Goal: Transaction & Acquisition: Purchase product/service

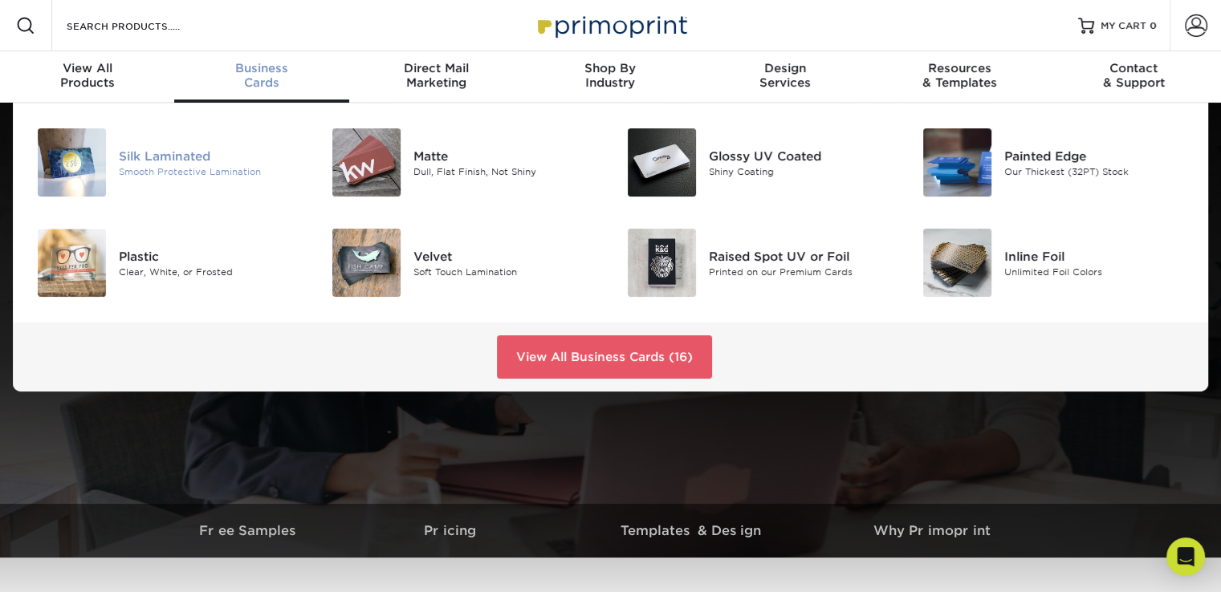
click at [165, 165] on div "Smooth Protective Lamination" at bounding box center [211, 172] width 185 height 14
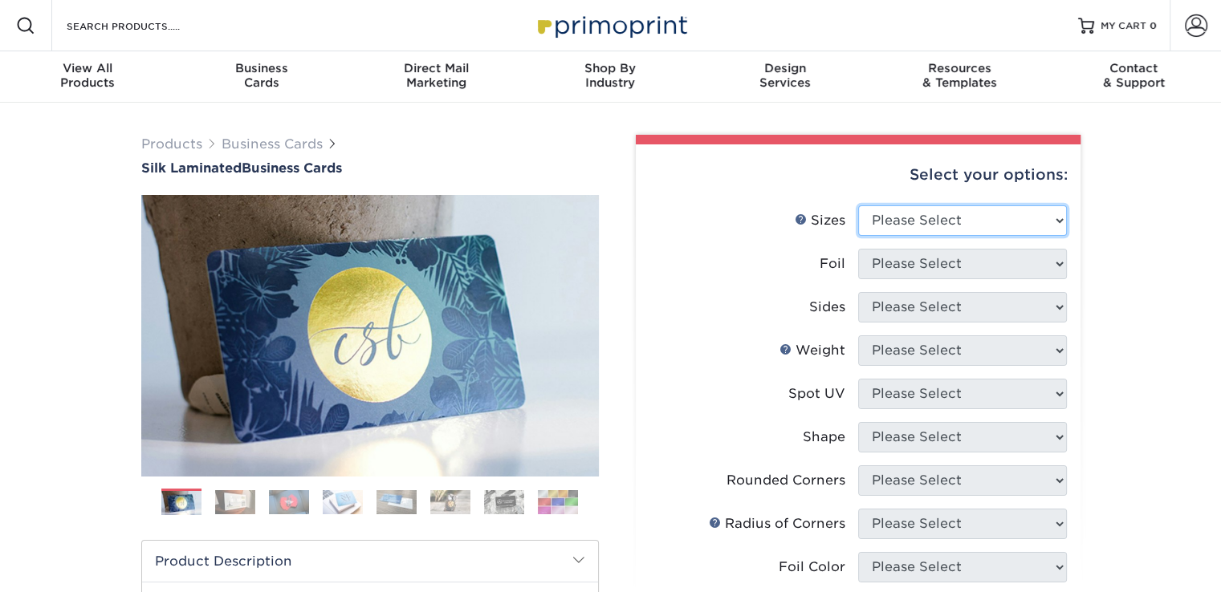
click at [930, 225] on select "Please Select 1.5" x 3.5" - Mini 1.75" x 3.5" - Mini 2" x 2" - Square 2" x 3" -…" at bounding box center [962, 220] width 209 height 30
select select "2.00x3.50"
click at [858, 205] on select "Please Select 1.5" x 3.5" - Mini 1.75" x 3.5" - Mini 2" x 2" - Square 2" x 3" -…" at bounding box center [962, 220] width 209 height 30
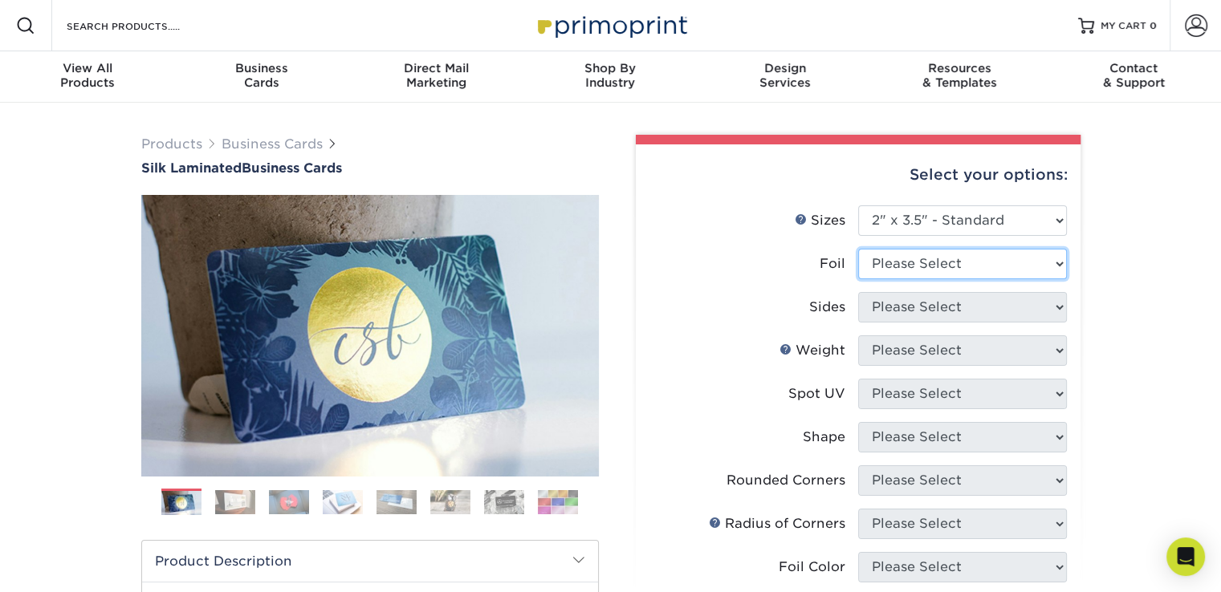
click at [917, 264] on select "Please Select Yes No" at bounding box center [962, 264] width 209 height 30
select select "0"
click at [858, 249] on select "Please Select Yes No" at bounding box center [962, 264] width 209 height 30
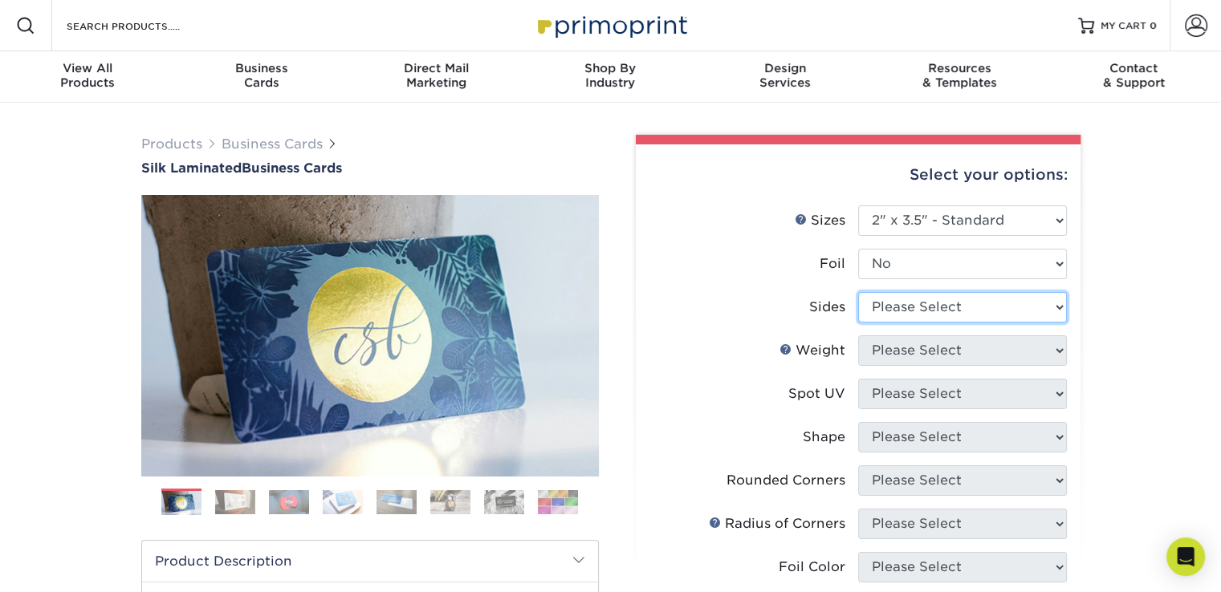
click at [909, 309] on select "Please Select Print Both Sides Print Front Only" at bounding box center [962, 307] width 209 height 30
select select "13abbda7-1d64-4f25-8bb2-c179b224825d"
click at [858, 292] on select "Please Select Print Both Sides Print Front Only" at bounding box center [962, 307] width 209 height 30
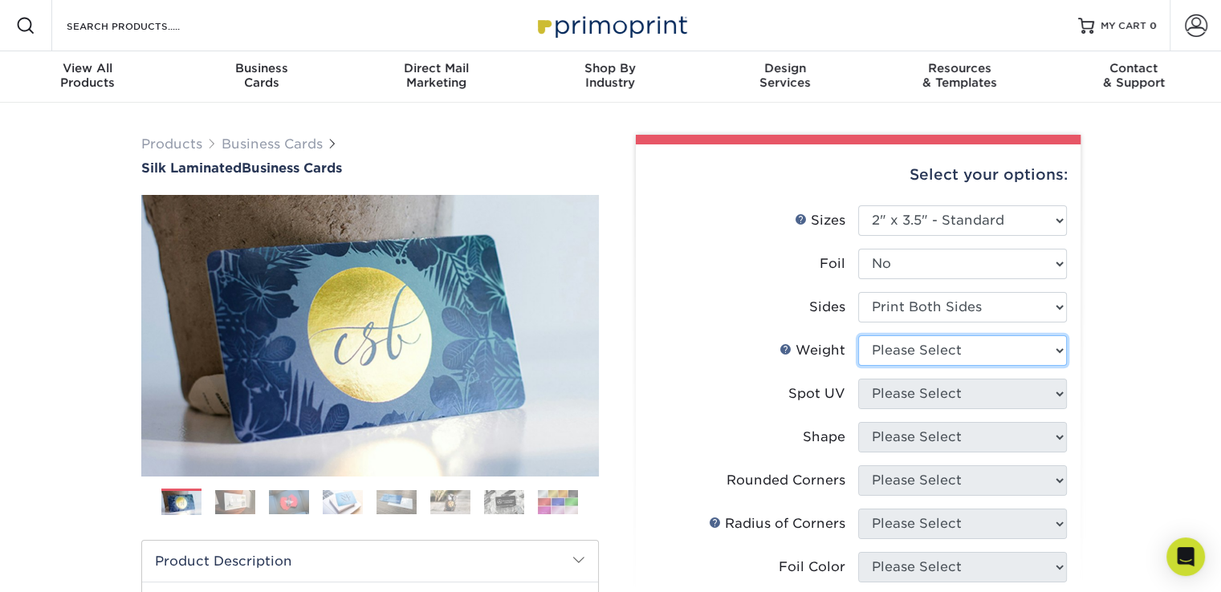
click at [916, 350] on select "Please Select 16PT" at bounding box center [962, 350] width 209 height 30
select select "16PT"
click at [858, 335] on select "Please Select 16PT" at bounding box center [962, 350] width 209 height 30
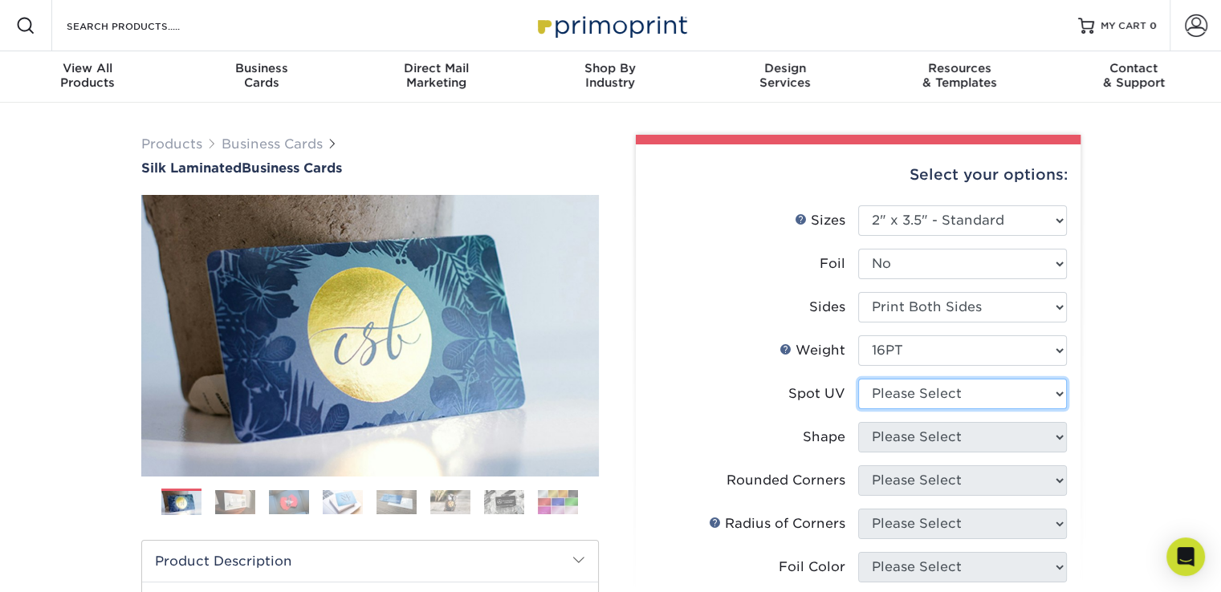
click at [902, 392] on select "Please Select No Spot UV Front and Back (Both Sides) Front Only Back Only" at bounding box center [962, 394] width 209 height 30
select select "0"
click at [858, 379] on select "Please Select No Spot UV Front and Back (Both Sides) Front Only Back Only" at bounding box center [962, 394] width 209 height 30
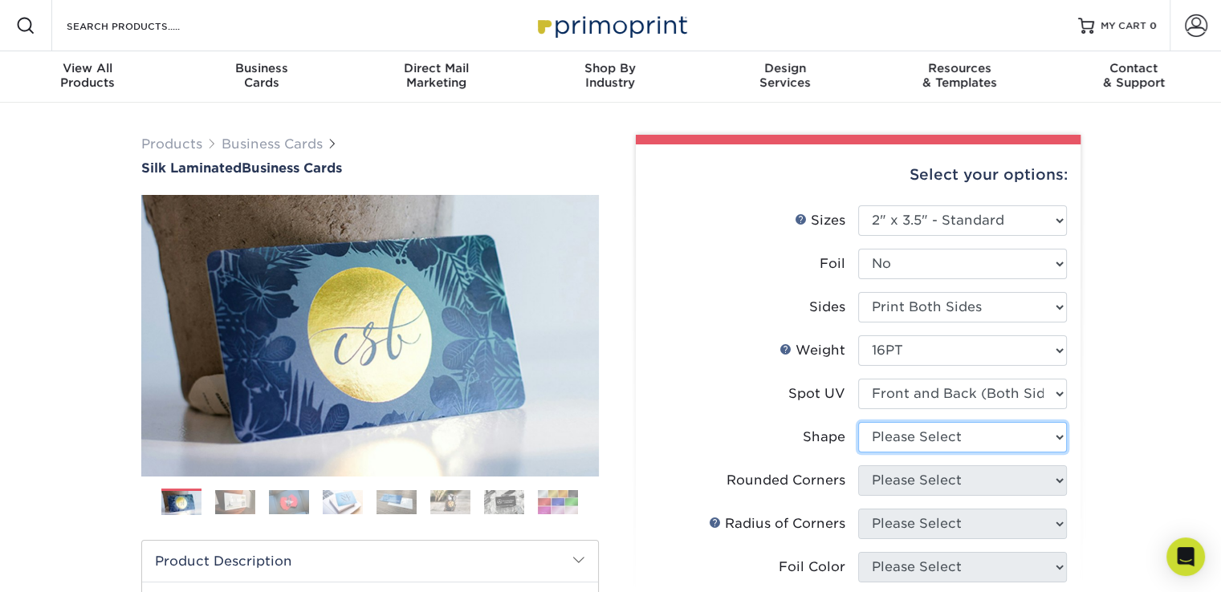
click at [908, 438] on select "Please Select Standard" at bounding box center [962, 437] width 209 height 30
select select "standard"
click at [858, 422] on select "Please Select Standard" at bounding box center [962, 437] width 209 height 30
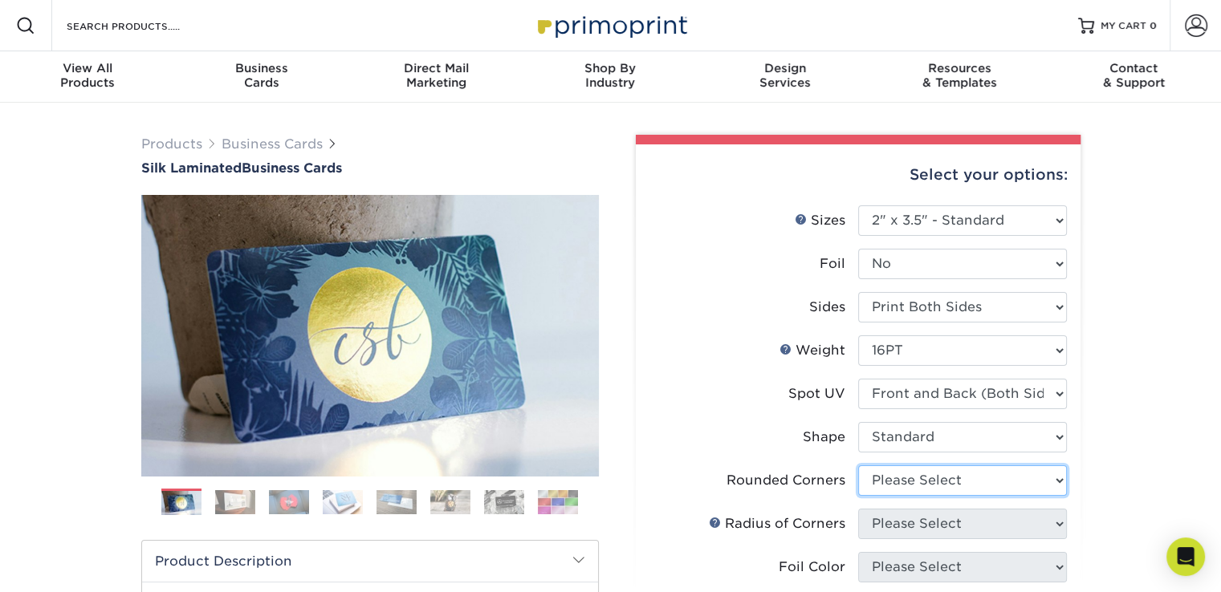
click at [904, 479] on select "Please Select Yes - Round 2 Corners Yes - Round 4 Corners No" at bounding box center [962, 480] width 209 height 30
select select "7672df9e-0e0a-464d-8e1f-920c575e4da3"
click at [858, 465] on select "Please Select Yes - Round 2 Corners Yes - Round 4 Corners No" at bounding box center [962, 480] width 209 height 30
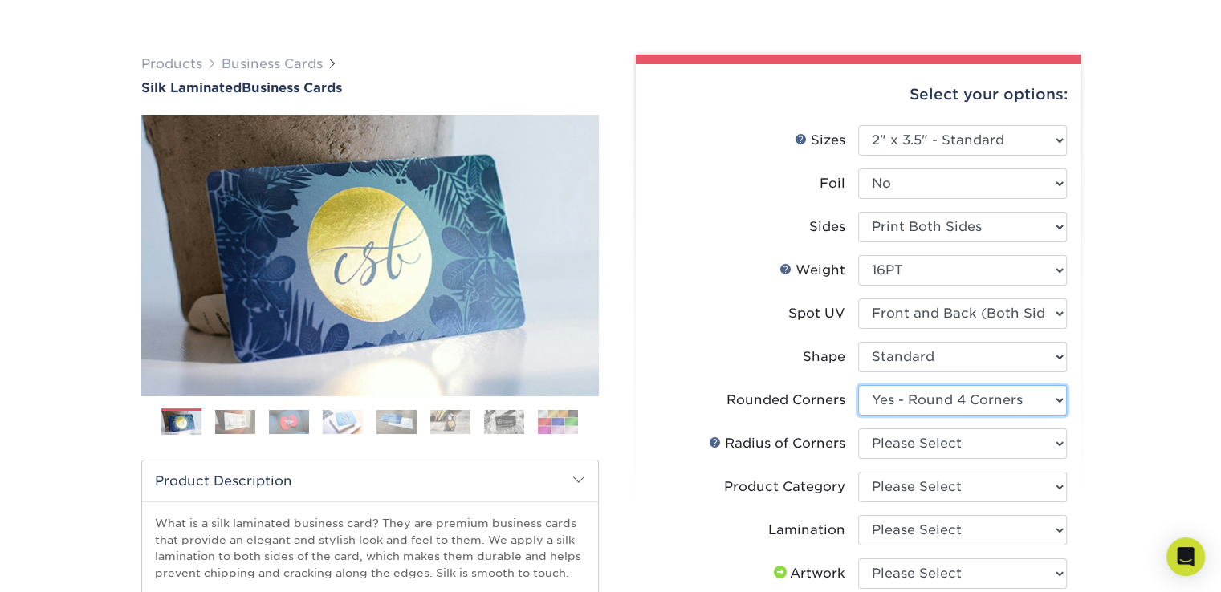
scroll to position [161, 0]
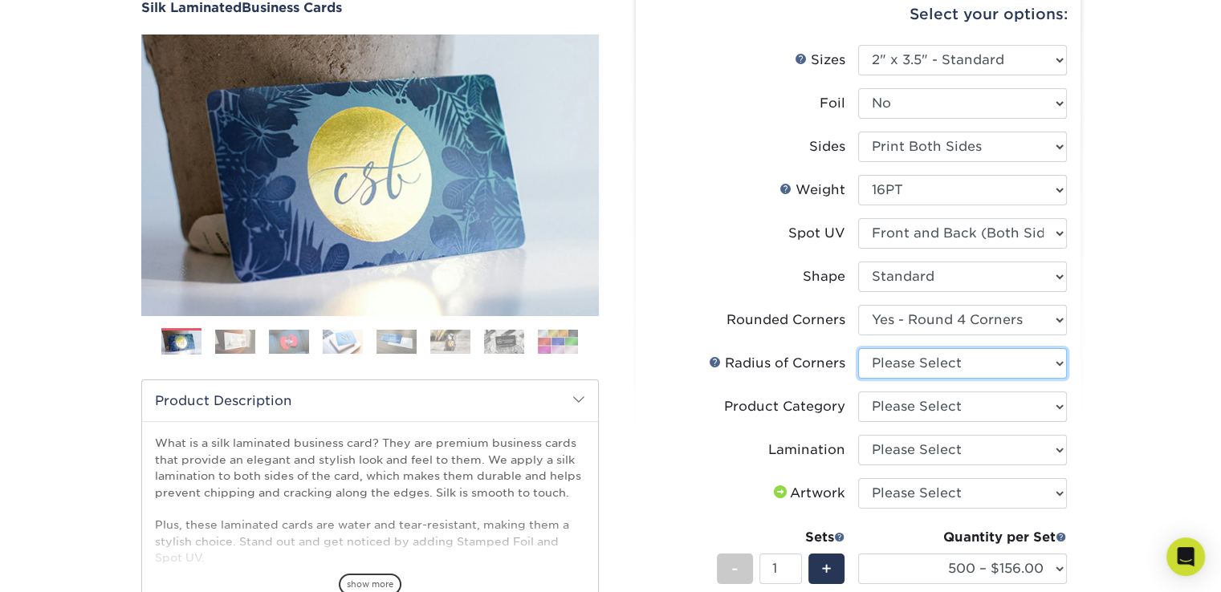
click at [959, 363] on select "Please Select Rounded 1/8" Rounded 1/4"" at bounding box center [962, 363] width 209 height 30
select select "589680c7-ee9a-431b-9d12-d7aeb1386a97"
click at [858, 348] on select "Please Select Rounded 1/8" Rounded 1/4"" at bounding box center [962, 363] width 209 height 30
click at [953, 400] on select "Please Select Business Cards" at bounding box center [962, 407] width 209 height 30
select select "3b5148f1-0588-4f88-a218-97bcfdce65c1"
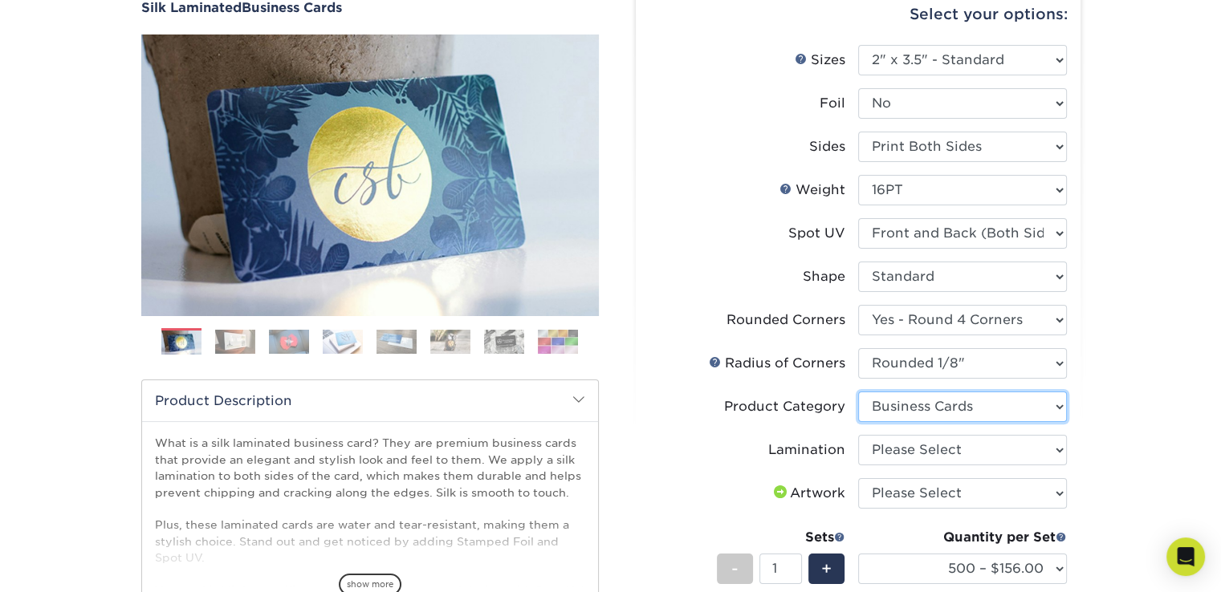
click at [858, 392] on select "Please Select Business Cards" at bounding box center [962, 407] width 209 height 30
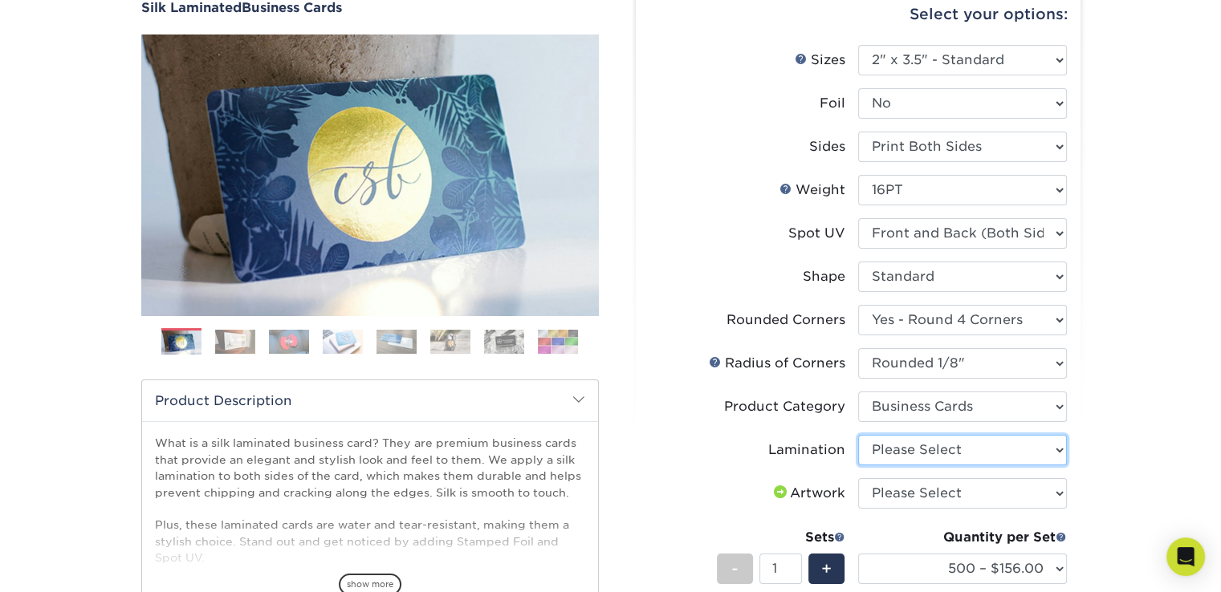
click at [940, 453] on select "Please Select Silk" at bounding box center [962, 450] width 209 height 30
select select "ccacb42f-45f7-42d3-bbd3-7c8421cf37f0"
click at [858, 435] on select "Please Select Silk" at bounding box center [962, 450] width 209 height 30
click at [916, 494] on select "Please Select I will upload files I need a design - $100" at bounding box center [962, 493] width 209 height 30
select select "upload"
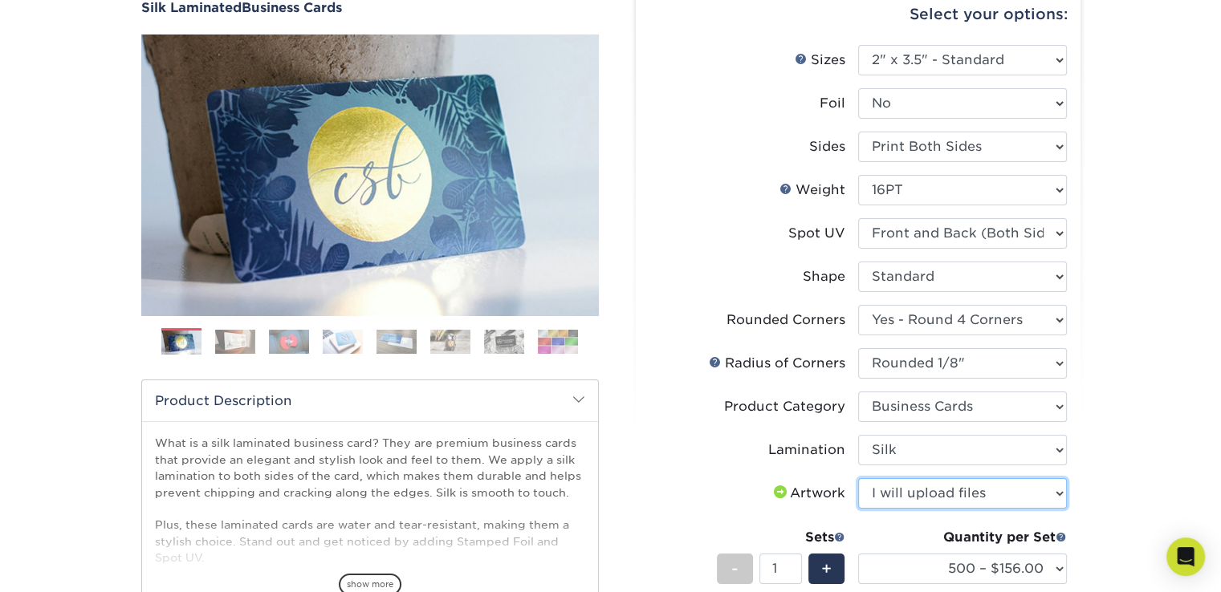
click at [858, 478] on select "Please Select I will upload files I need a design - $100" at bounding box center [962, 493] width 209 height 30
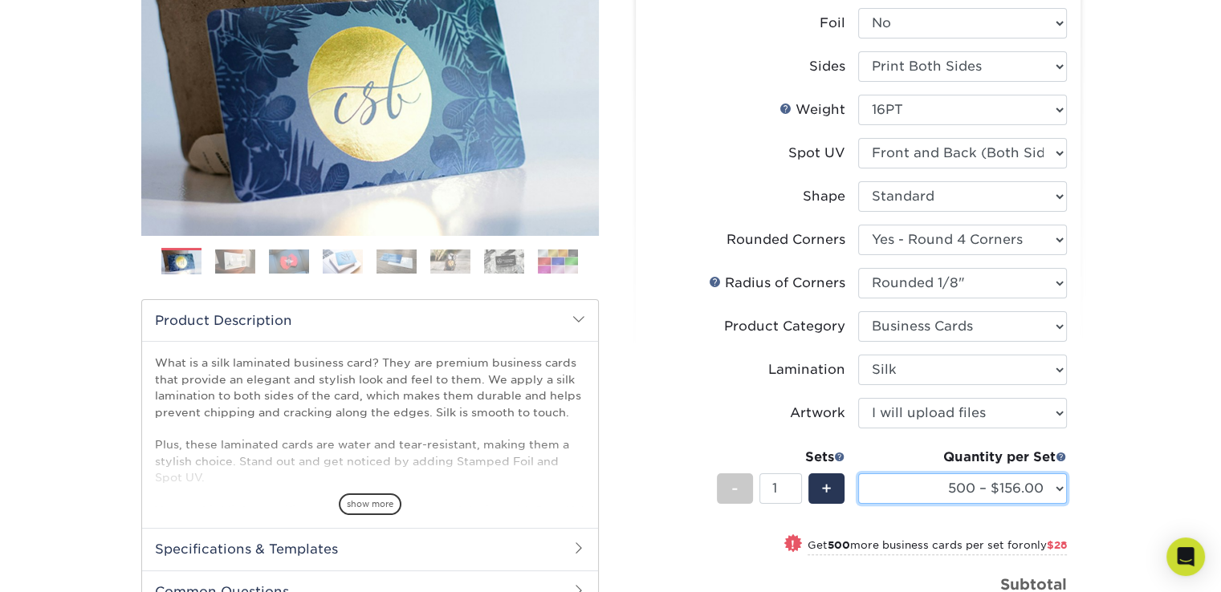
click at [1056, 486] on select "500 – $156.00 1000 – $184.00 2500 – $447.00 5000 – $754.00 10000 – $1375.00" at bounding box center [962, 488] width 209 height 30
click at [1110, 474] on div "Products Business Cards Silk Laminated Business Cards Previous Next" at bounding box center [610, 367] width 1221 height 1010
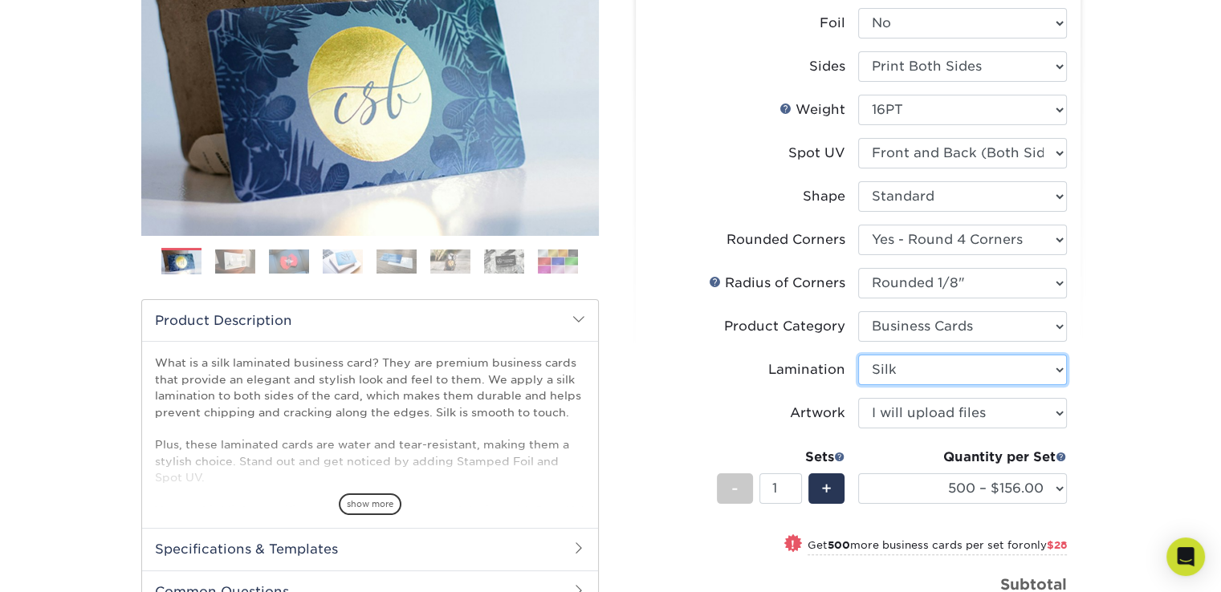
click at [981, 367] on select "Please Select Silk" at bounding box center [962, 370] width 209 height 30
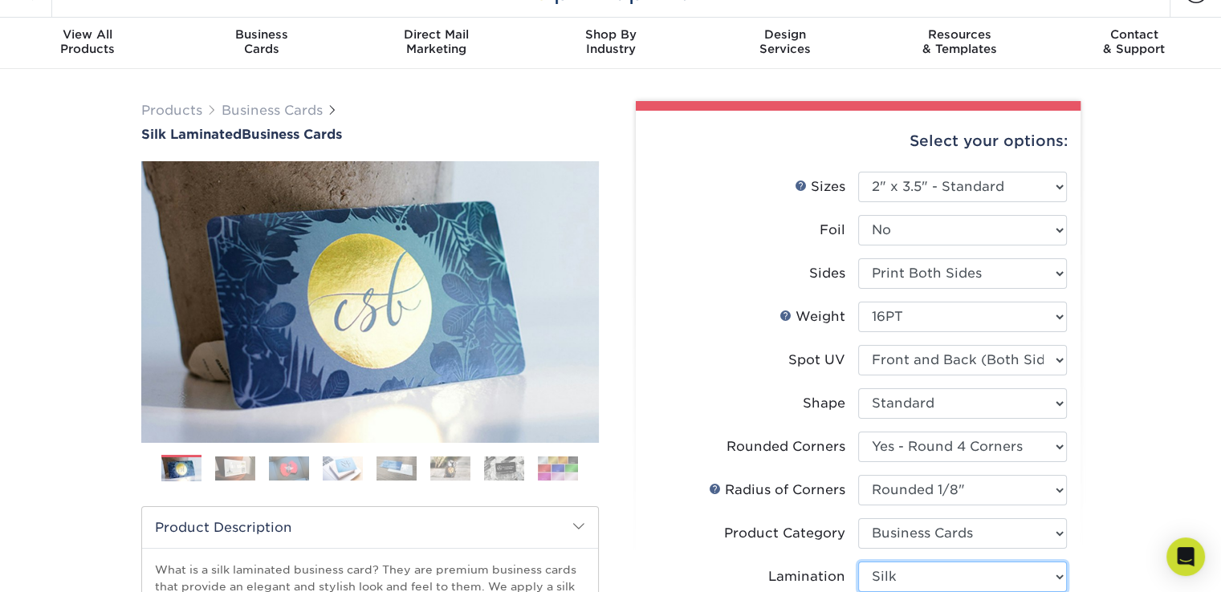
scroll to position [0, 0]
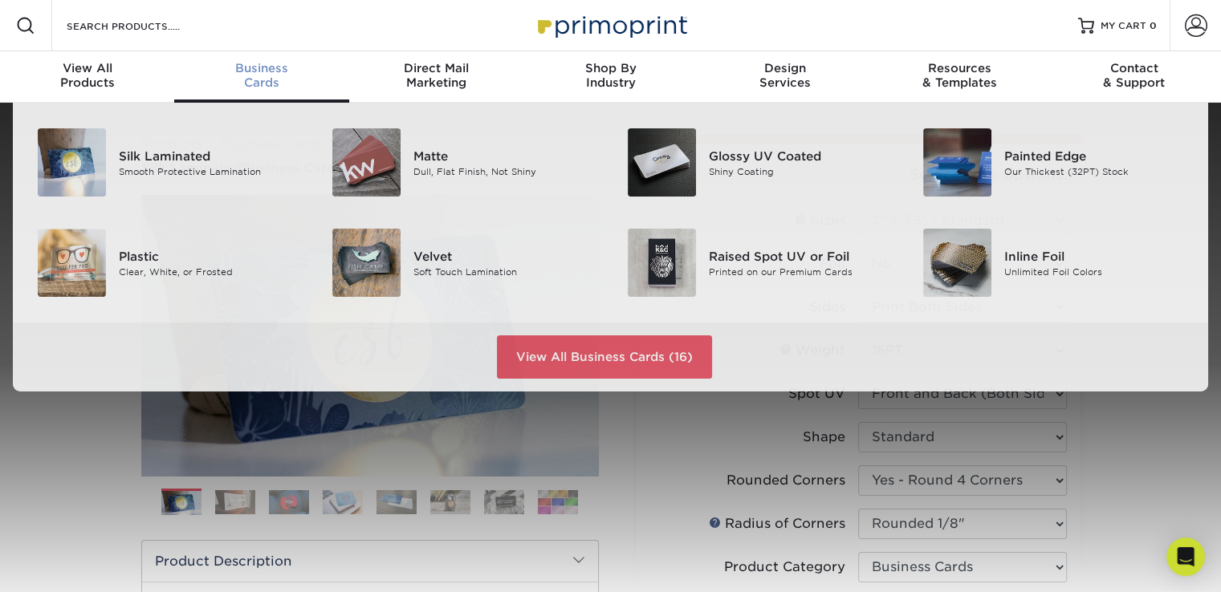
click at [259, 73] on span "Business" at bounding box center [261, 68] width 174 height 14
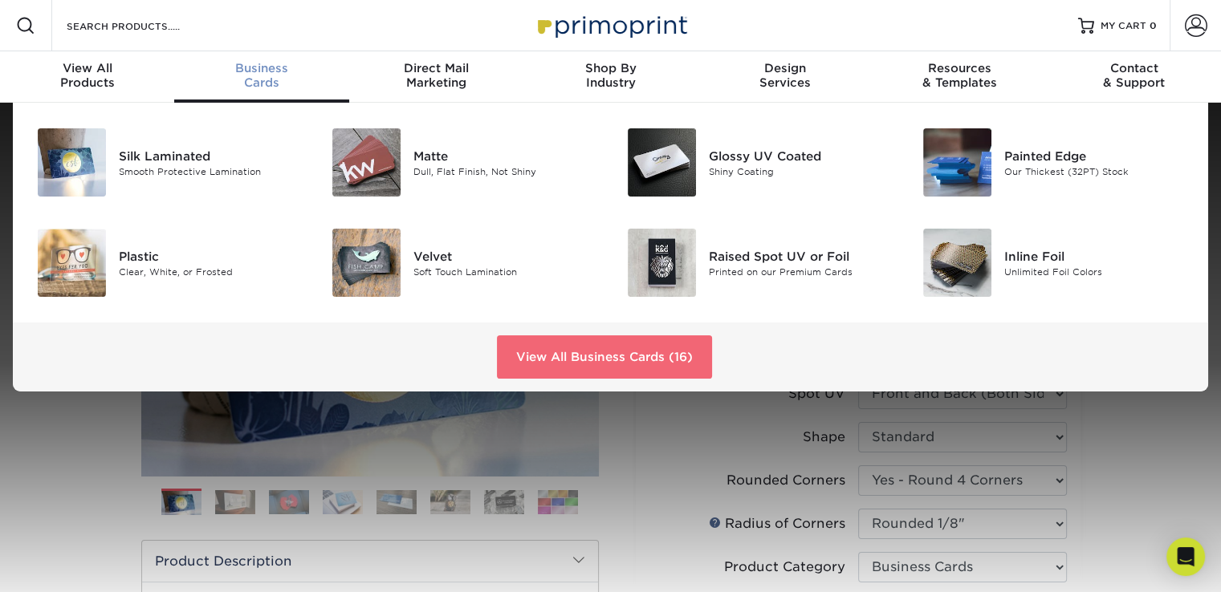
click at [607, 357] on link "View All Business Cards (16)" at bounding box center [604, 356] width 215 height 43
